Goal: Task Accomplishment & Management: Use online tool/utility

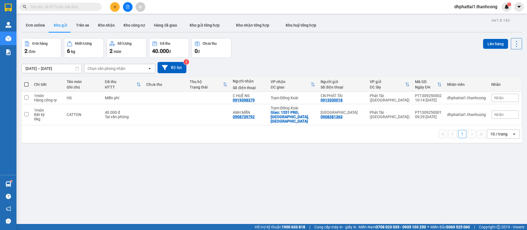
click at [27, 86] on span at bounding box center [26, 84] width 4 height 4
click at [26, 82] on input "checkbox" at bounding box center [26, 82] width 0 height 0
checkbox input "true"
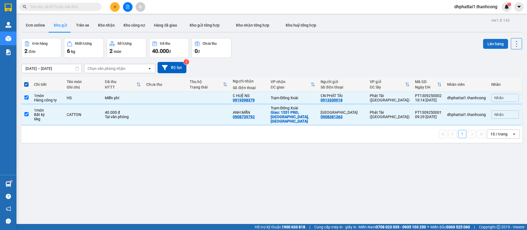
click at [489, 44] on button "Lên hàng" at bounding box center [495, 44] width 25 height 10
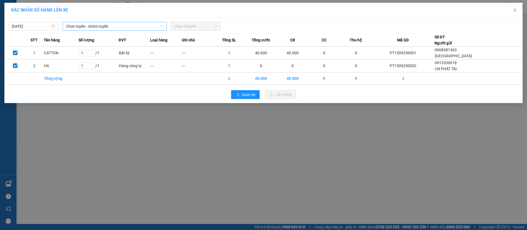
click at [119, 23] on span "Chọn tuyến - nhóm tuyến" at bounding box center [114, 26] width 97 height 8
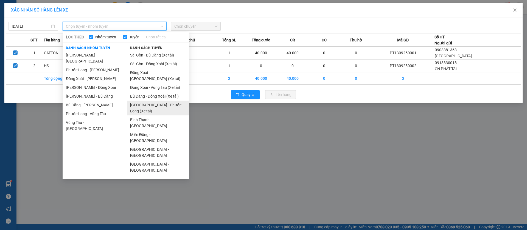
click at [163, 102] on li "[GEOGRAPHIC_DATA] - Phước Long (Xe tải)" at bounding box center [158, 108] width 62 height 15
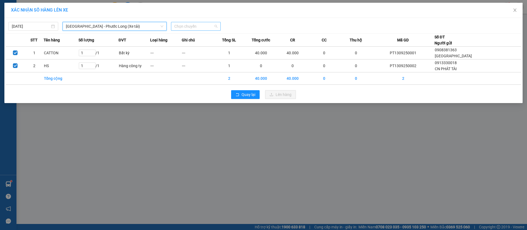
click at [205, 27] on span "Chọn chuyến" at bounding box center [195, 26] width 43 height 8
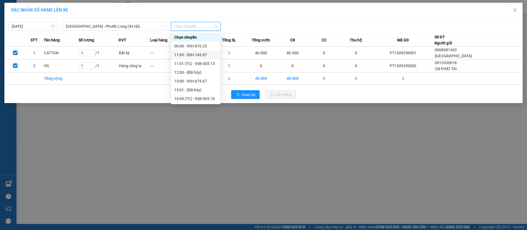
click at [205, 54] on div "11:00 - 50H-143.07" at bounding box center [195, 55] width 43 height 6
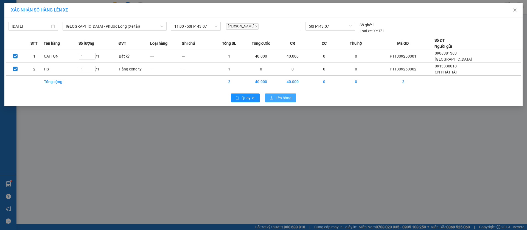
click at [291, 97] on span "Lên hàng" at bounding box center [284, 98] width 16 height 6
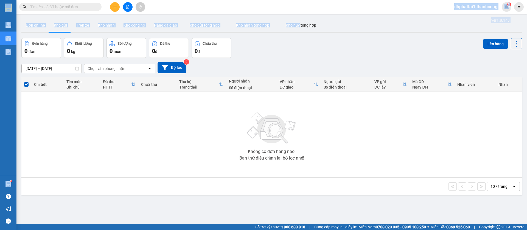
click at [295, 0] on html "Kết quả tìm kiếm ( 0 ) Bộ lọc No Data dhphattai1.thanhcong 1 Quản [PERSON_NAME]…" at bounding box center [263, 115] width 527 height 230
click at [222, 52] on div "0 đ" at bounding box center [212, 51] width 34 height 8
